Goal: Information Seeking & Learning: Find specific page/section

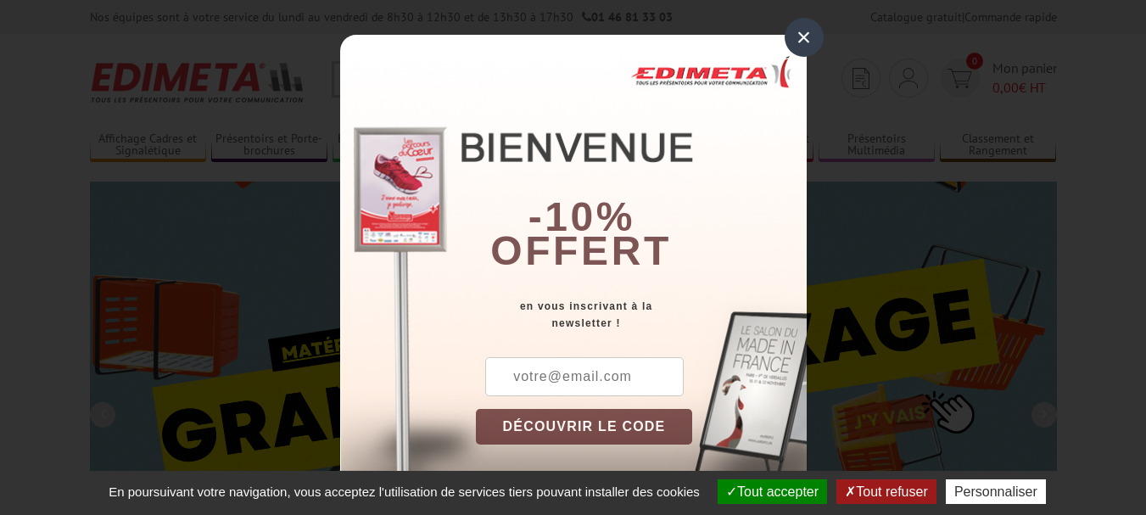
click at [792, 48] on div "×" at bounding box center [803, 37] width 39 height 39
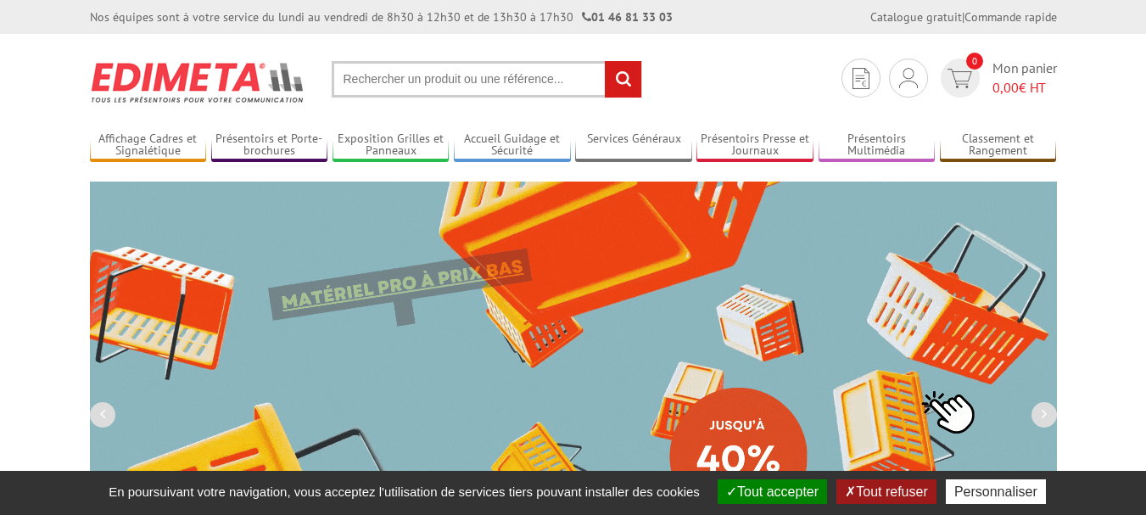
click at [444, 81] on input "text" at bounding box center [487, 79] width 310 height 36
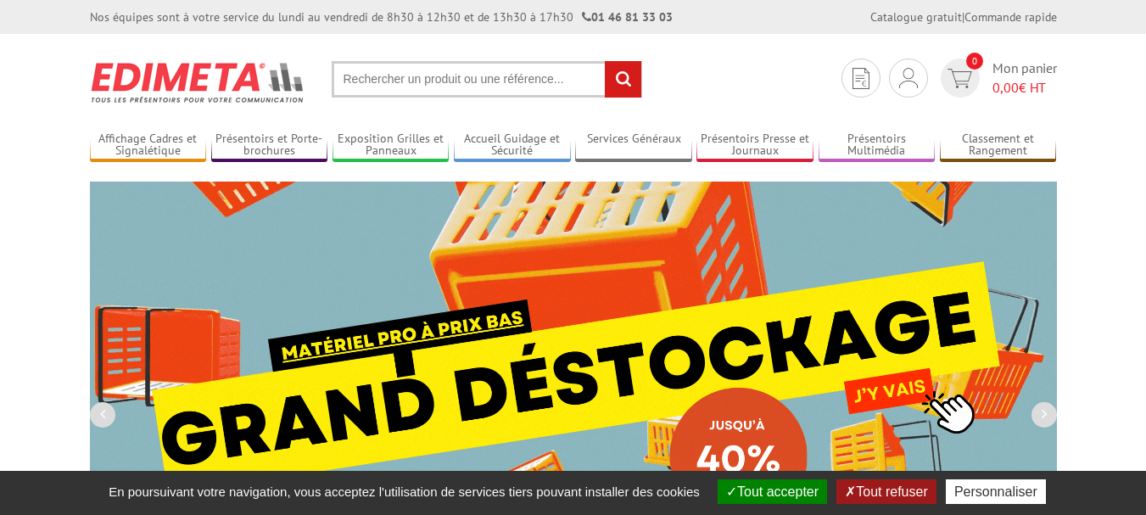
click at [393, 81] on input "text" at bounding box center [487, 79] width 310 height 36
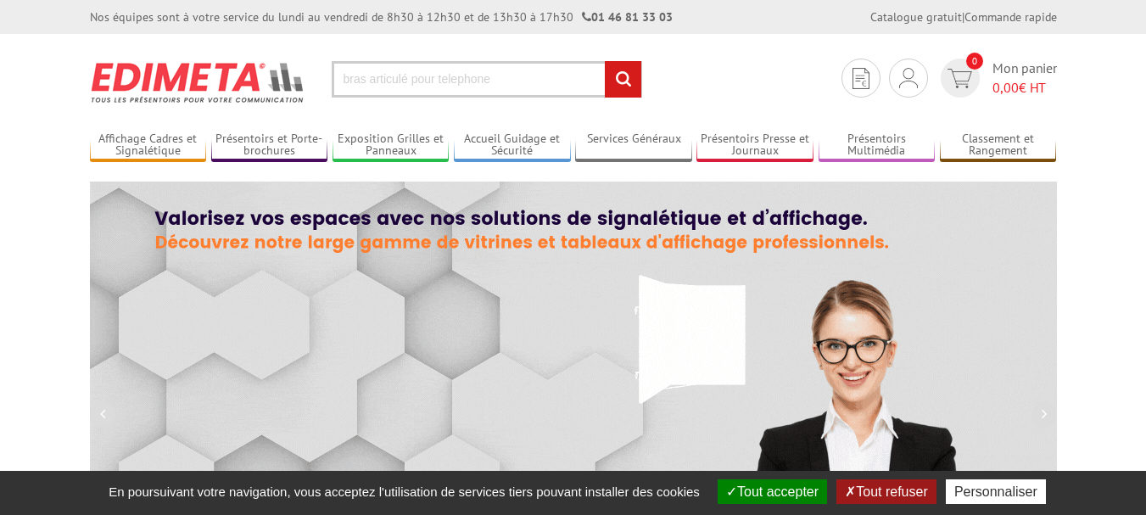
type input "bras articulé pour telephone"
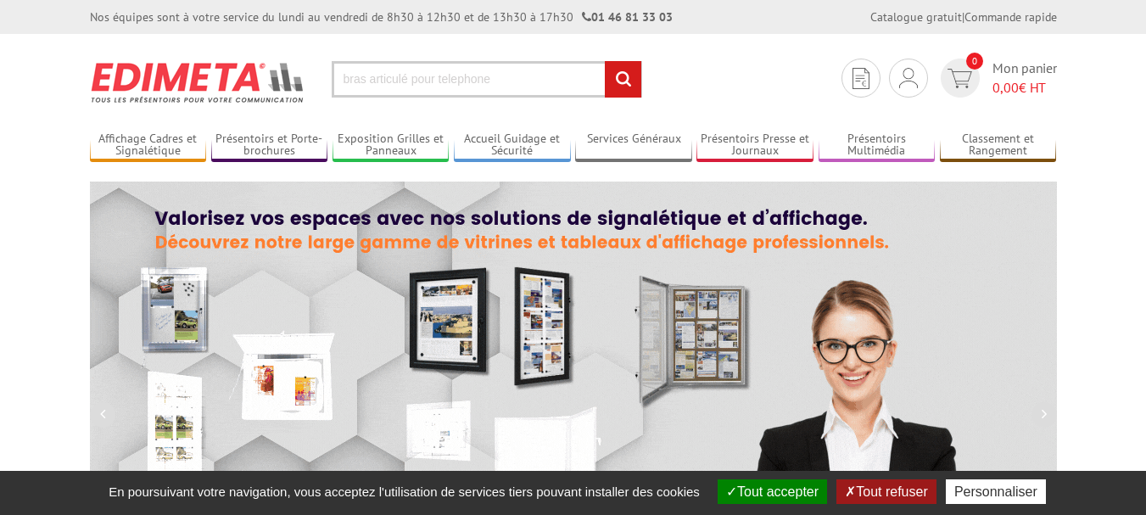
click at [605, 61] on input "rechercher" at bounding box center [623, 79] width 36 height 36
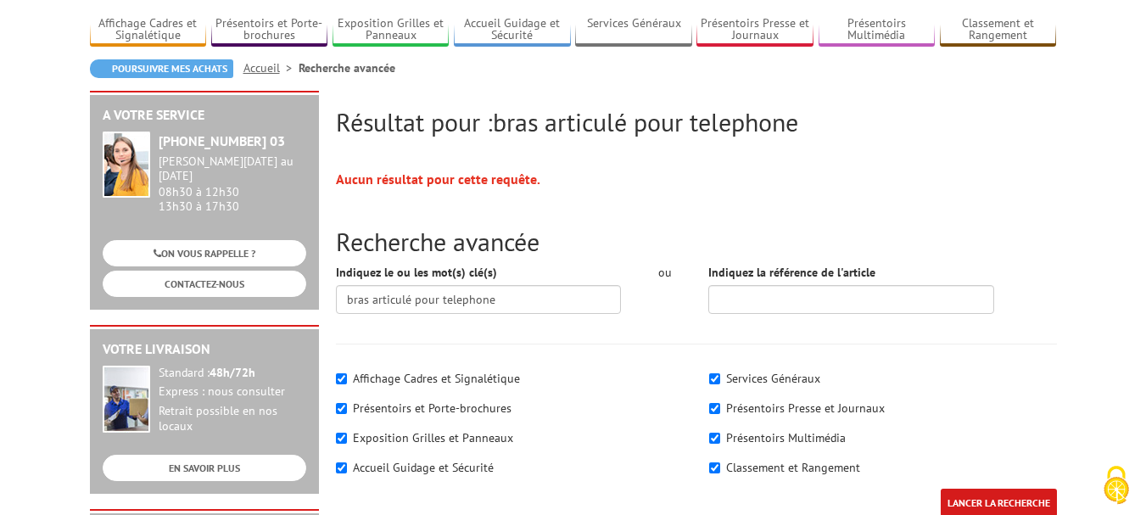
scroll to position [170, 0]
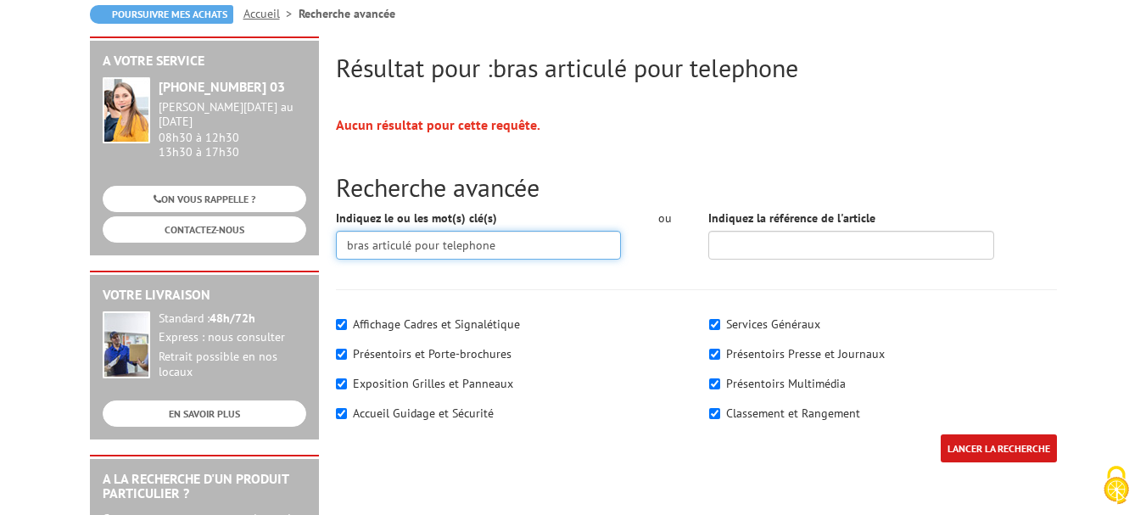
click at [518, 243] on input "bras articulé pour telephone" at bounding box center [479, 245] width 286 height 29
click at [433, 243] on input "bras articulé pour telephone" at bounding box center [479, 245] width 286 height 29
click at [351, 245] on input "r telephone" at bounding box center [479, 245] width 286 height 29
type input "fixation telephone"
click at [940, 434] on input "LANCER LA RECHERCHE" at bounding box center [998, 448] width 116 height 28
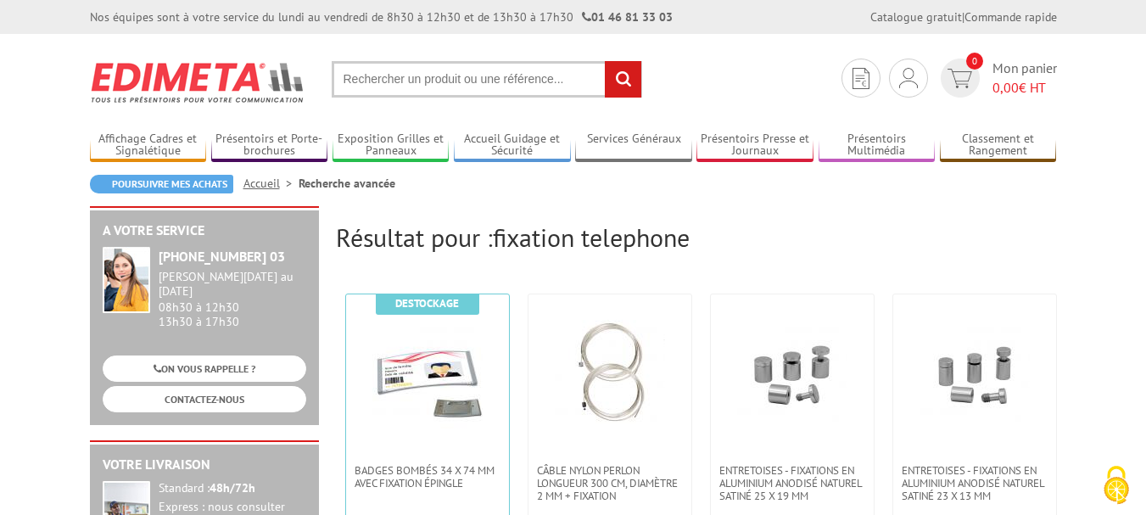
click at [407, 82] on input "text" at bounding box center [487, 79] width 310 height 36
